Goal: Find specific page/section: Find specific page/section

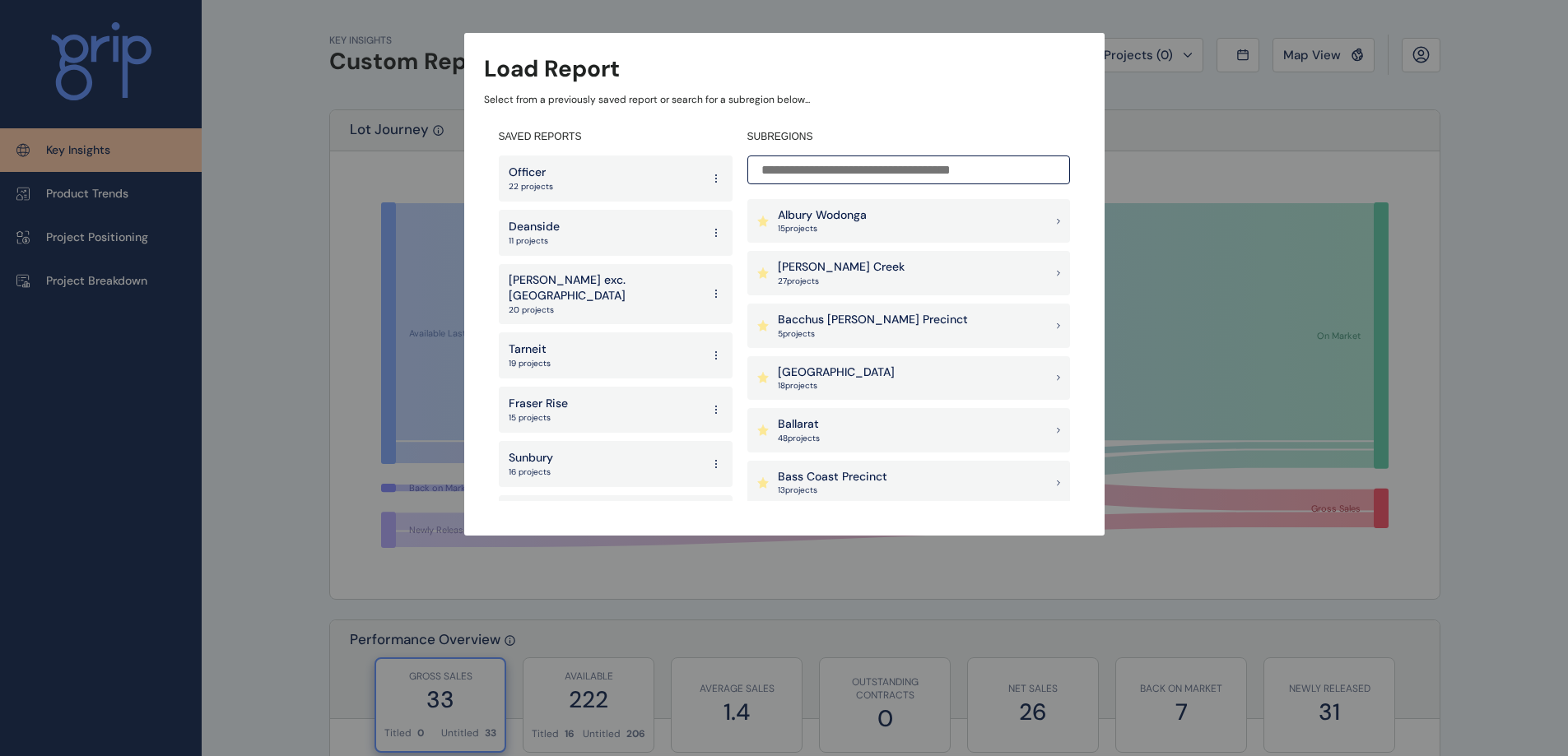
click at [601, 220] on div "Deanside 11 projects" at bounding box center [616, 233] width 234 height 46
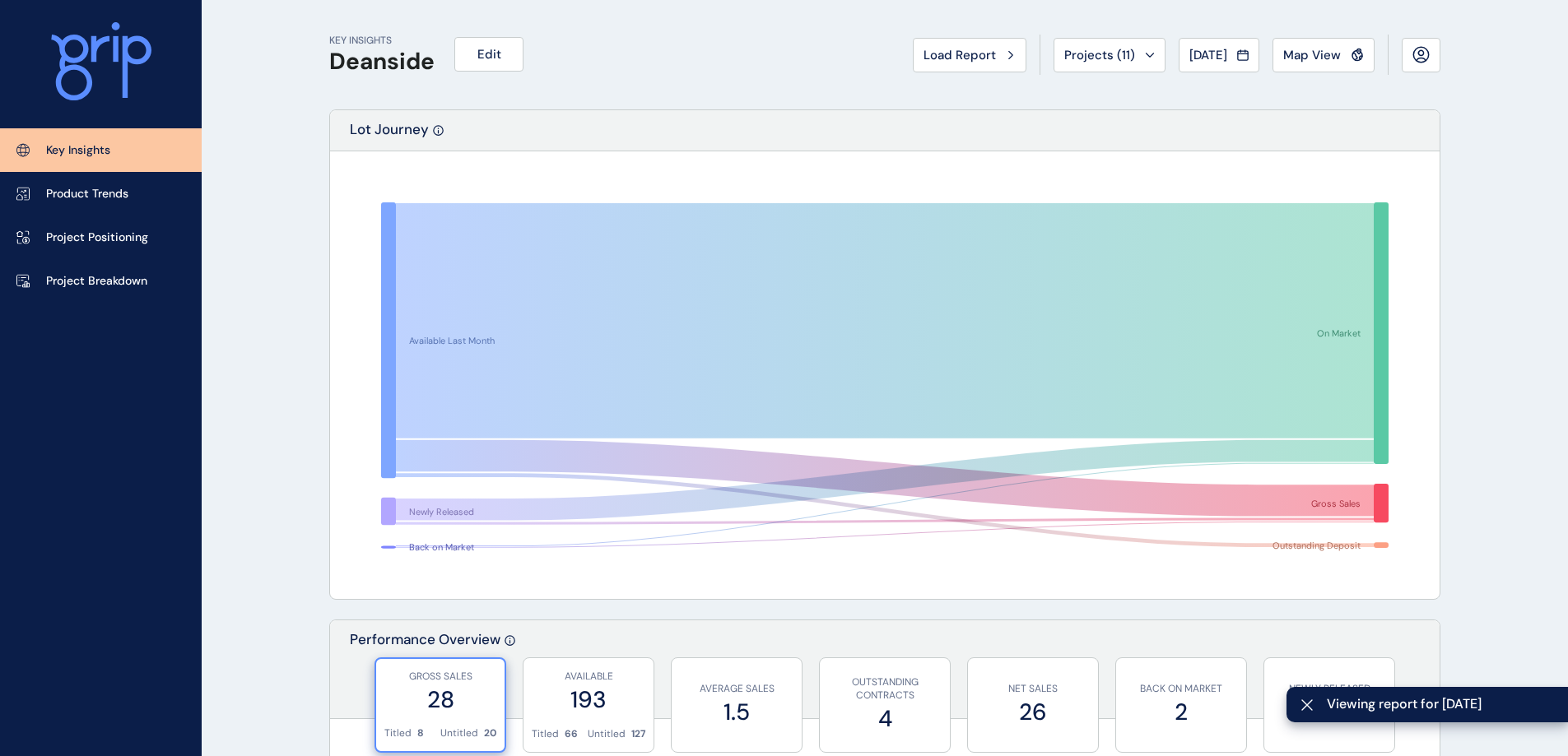
click at [118, 273] on p "Project Breakdown" at bounding box center [97, 281] width 101 height 16
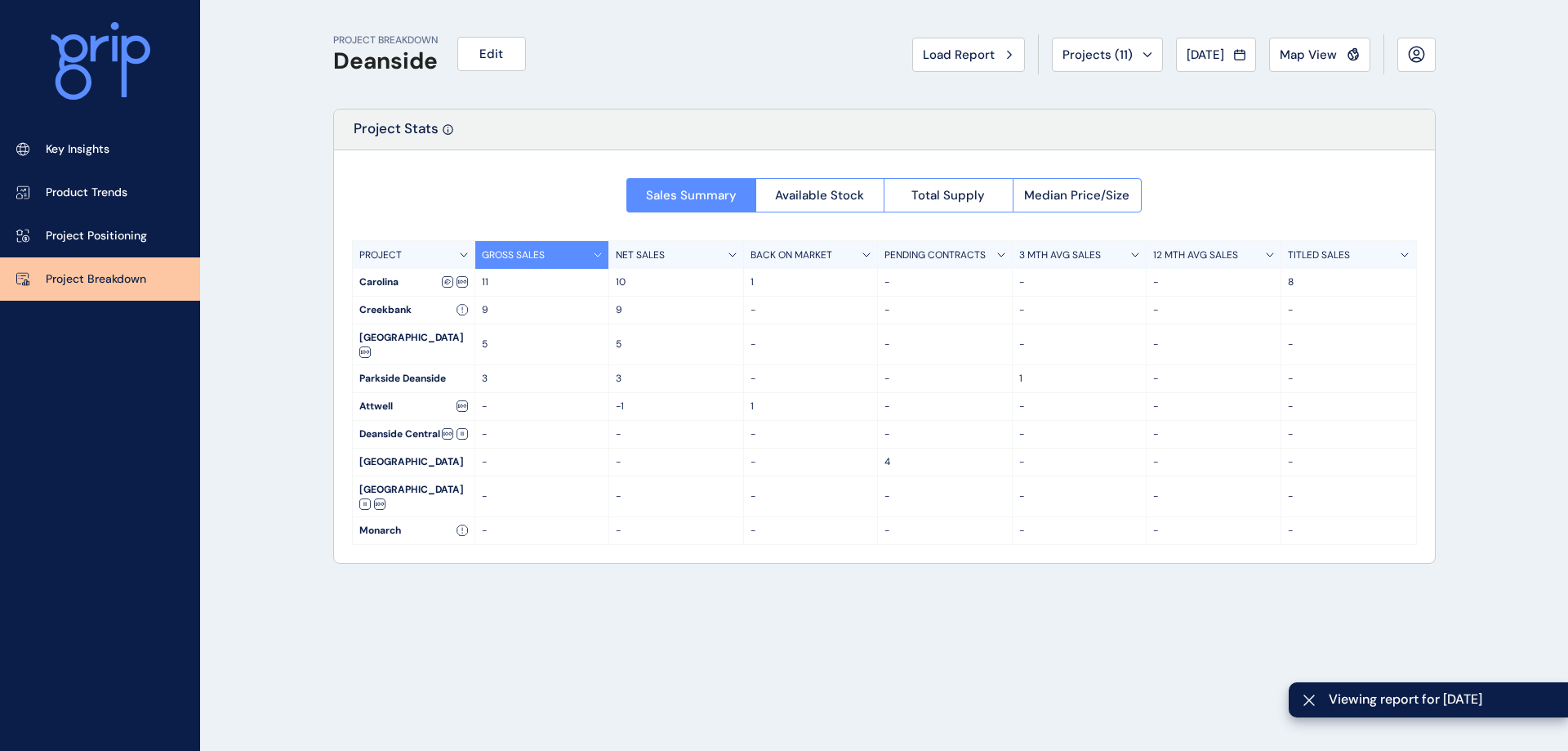
click at [838, 189] on span "Available Stock" at bounding box center [820, 195] width 89 height 16
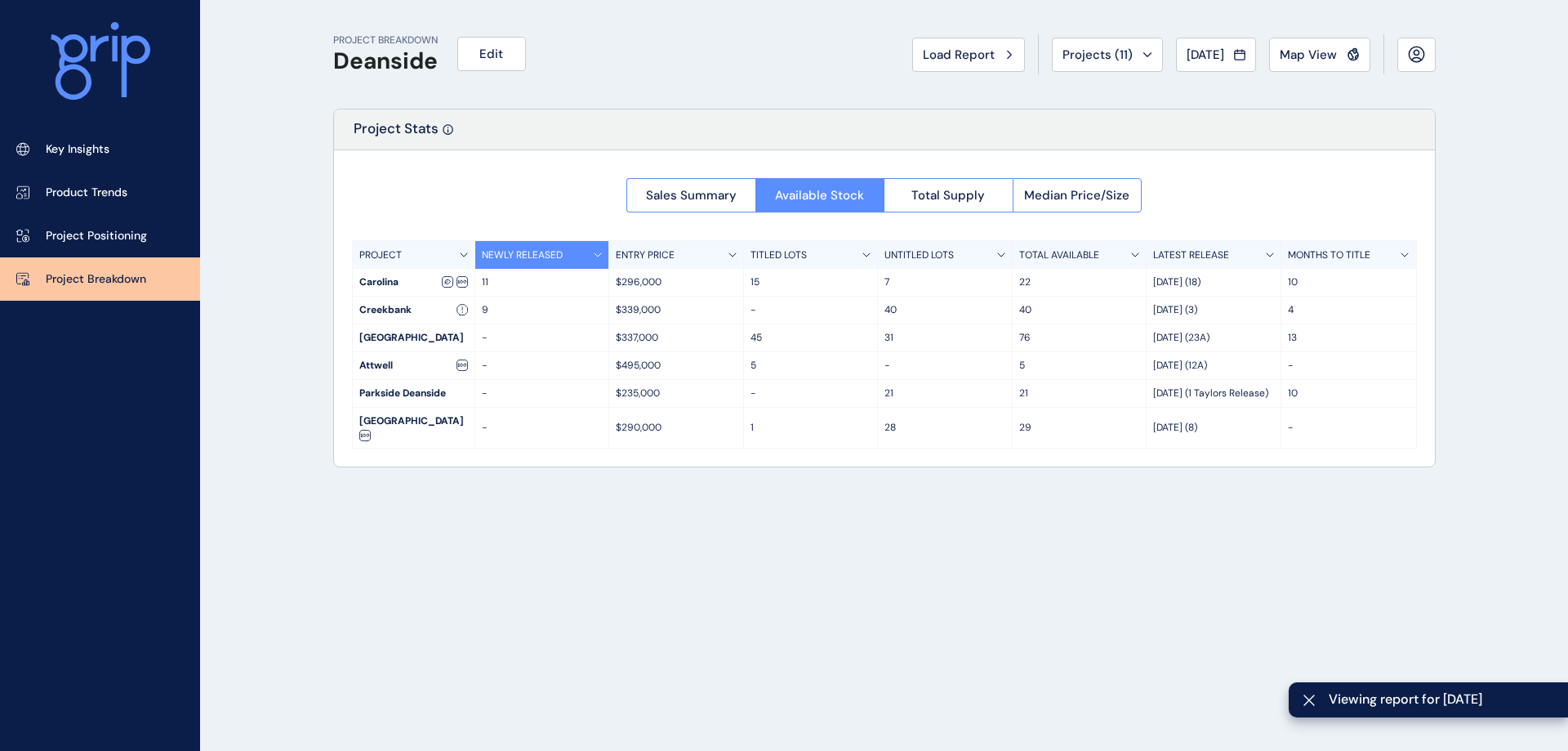
click at [1048, 195] on span "Median Price/Size" at bounding box center [1077, 195] width 105 height 16
